Goal: Understand process/instructions: Learn how to perform a task or action

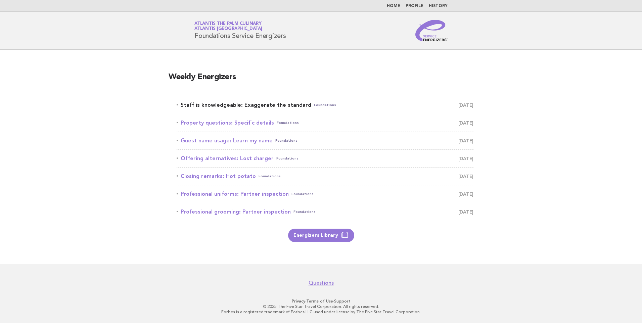
click at [280, 107] on link "Staff is knowledgeable: Exaggerate the standard Foundations [DATE]" at bounding box center [324, 104] width 297 height 9
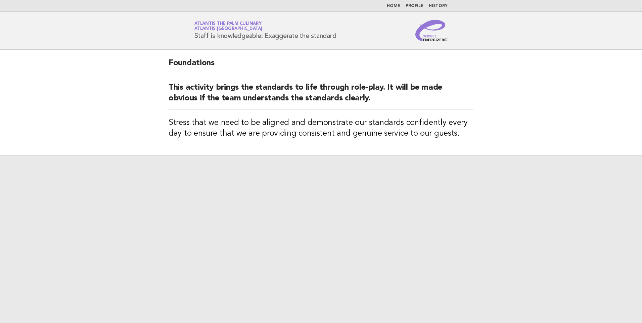
click at [355, 125] on h3 "Stress that we need to be aligned and demonstrate our standards confidently eve…" at bounding box center [320, 127] width 305 height 21
click at [505, 70] on main "Foundations This activity brings the standards to life through role-play. It wi…" at bounding box center [321, 186] width 642 height 273
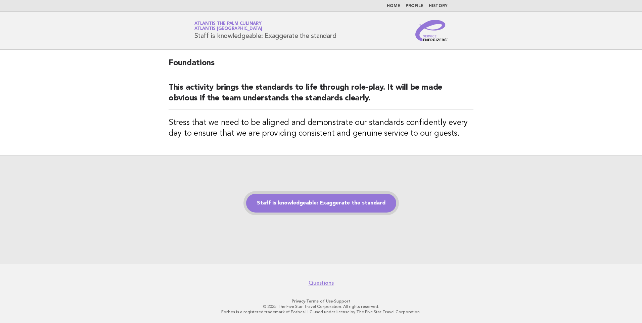
click at [285, 207] on link "Staff is knowledgeable: Exaggerate the standard" at bounding box center [321, 203] width 150 height 19
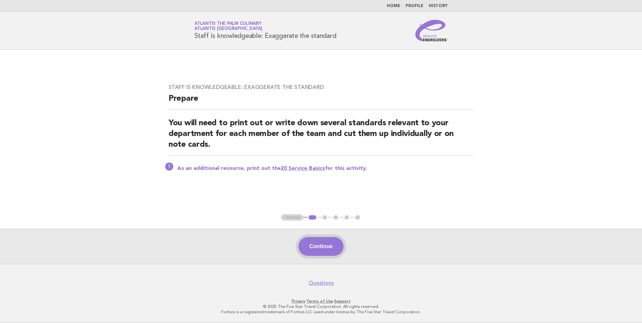
click at [334, 242] on button "Continue" at bounding box center [320, 246] width 45 height 19
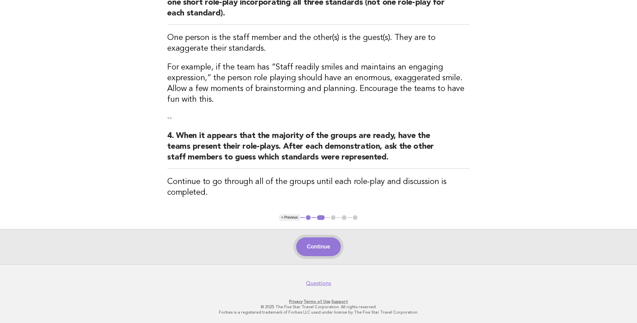
click at [328, 247] on button "Continue" at bounding box center [318, 246] width 45 height 19
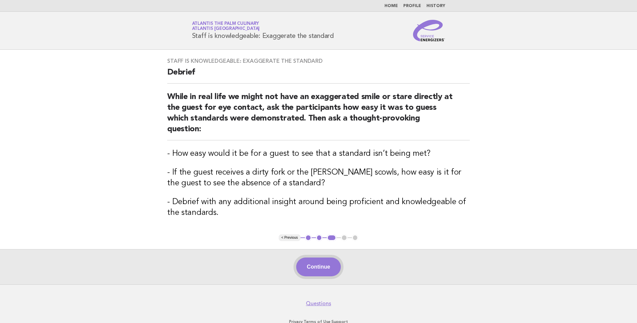
click at [319, 257] on button "Continue" at bounding box center [318, 266] width 45 height 19
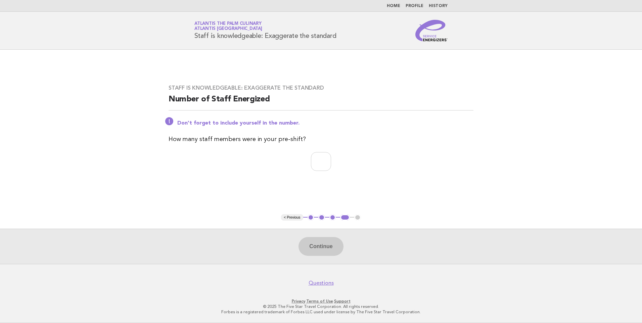
click at [306, 147] on div "Staff is knowledgeable: Exaggerate the standard Number of Staff Energized Don't…" at bounding box center [320, 132] width 321 height 110
click at [321, 175] on div "Staff is knowledgeable: Exaggerate the standard Number of Staff Energized Don't…" at bounding box center [320, 132] width 321 height 110
click at [316, 163] on input "number" at bounding box center [321, 161] width 20 height 19
type input "**"
click at [322, 247] on button "Continue" at bounding box center [320, 246] width 45 height 19
